Goal: Entertainment & Leisure: Consume media (video, audio)

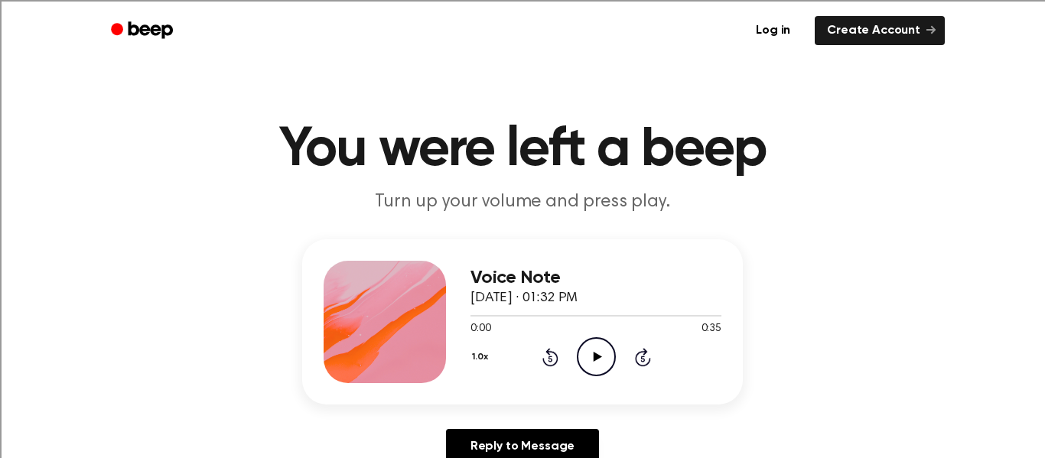
click at [599, 346] on icon "Play Audio" at bounding box center [596, 356] width 39 height 39
click at [599, 346] on icon "Pause Audio" at bounding box center [596, 356] width 39 height 39
click at [469, 317] on div "Voice Note September 2, 2024 · 01:32 PM 0:08 0:35 Your browser does not support…" at bounding box center [522, 321] width 441 height 165
click at [472, 315] on div at bounding box center [500, 316] width 60 height 2
click at [585, 359] on icon "Play Audio" at bounding box center [596, 356] width 39 height 39
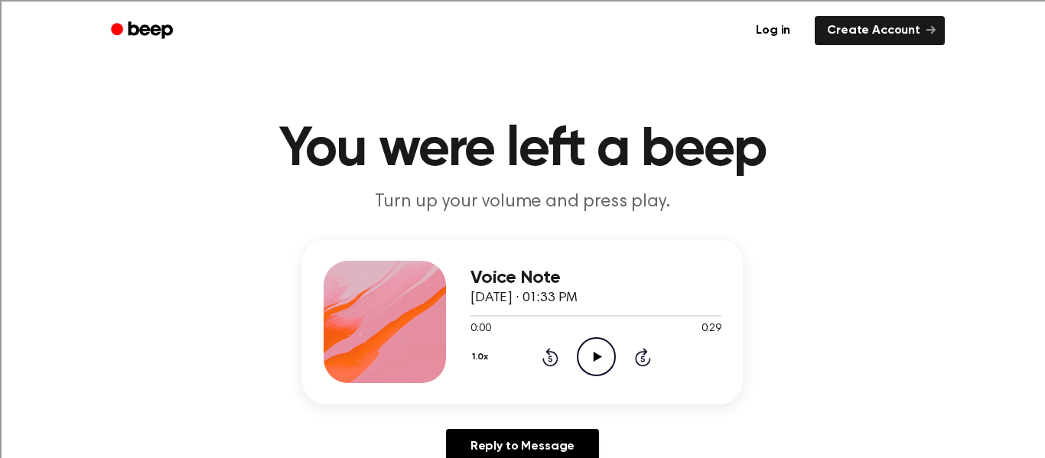
click at [591, 369] on icon "Play Audio" at bounding box center [596, 356] width 39 height 39
click at [474, 317] on div at bounding box center [595, 315] width 251 height 12
click at [467, 314] on div "Voice Note September 2, 2024 · 01:33 PM 0:03 0:29 Your browser does not support…" at bounding box center [522, 321] width 441 height 165
click at [471, 317] on div at bounding box center [595, 315] width 251 height 12
click at [591, 349] on icon "Play Audio" at bounding box center [596, 356] width 39 height 39
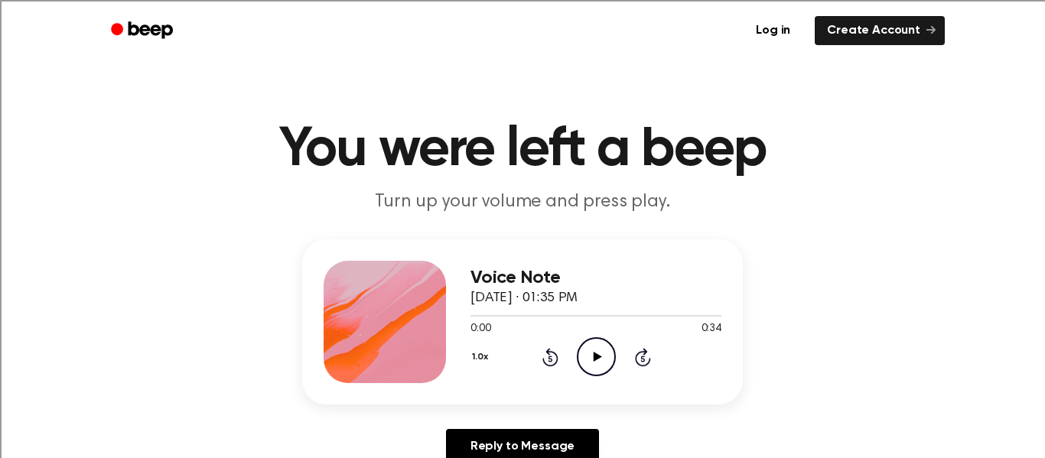
click at [585, 357] on icon "Play Audio" at bounding box center [596, 356] width 39 height 39
